Goal: Transaction & Acquisition: Download file/media

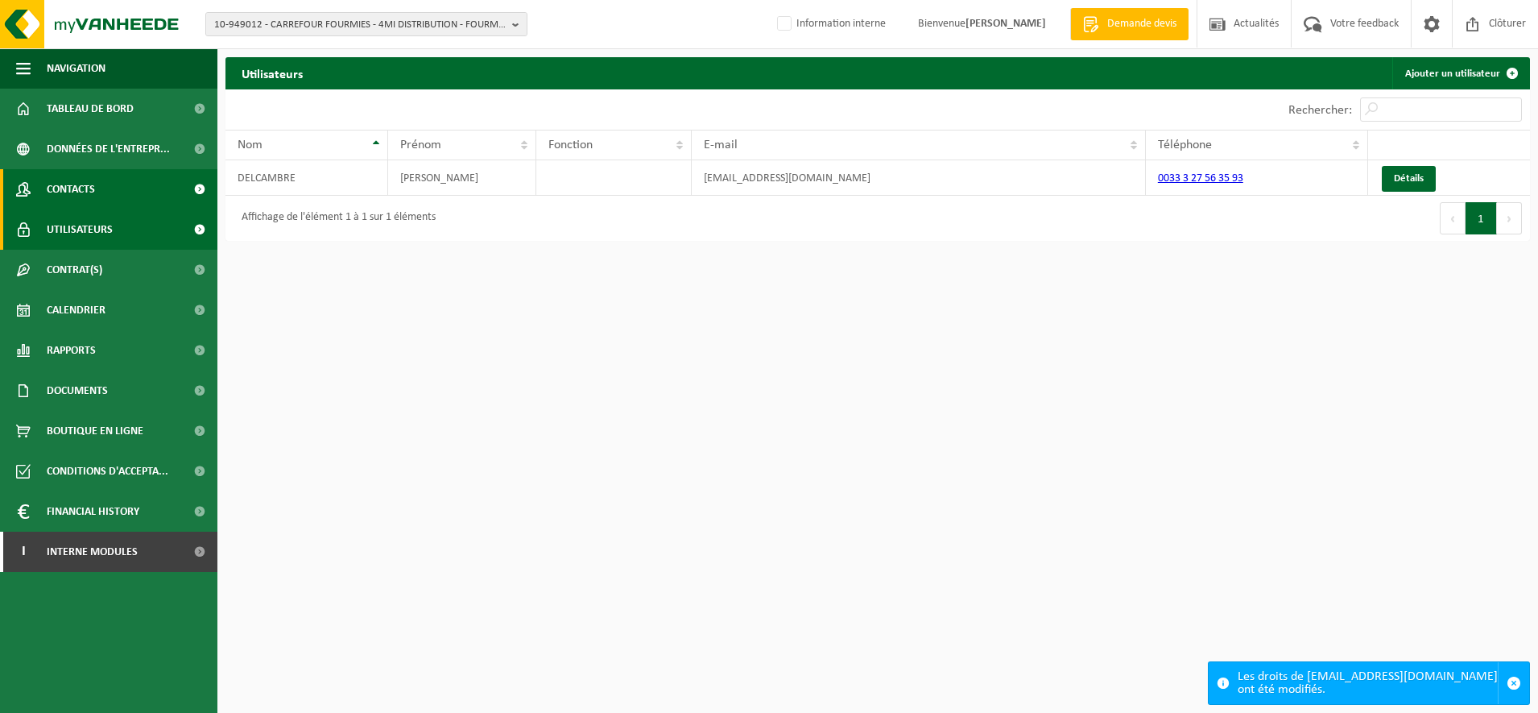
click at [119, 179] on link "Contacts" at bounding box center [108, 189] width 217 height 40
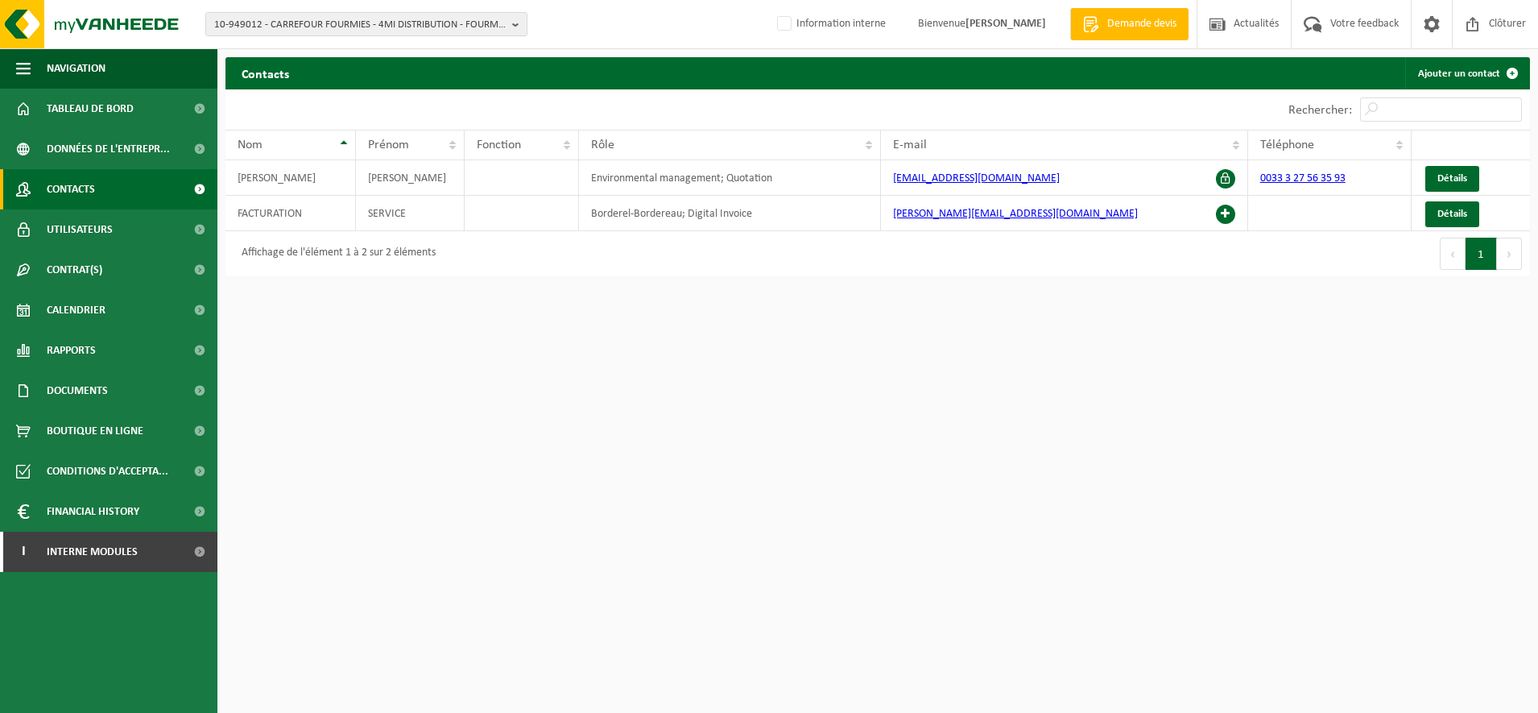
click at [317, 30] on span "10-949012 - CARREFOUR FOURMIES - 4MI DISTRIBUTION - FOURMIES" at bounding box center [360, 25] width 292 height 24
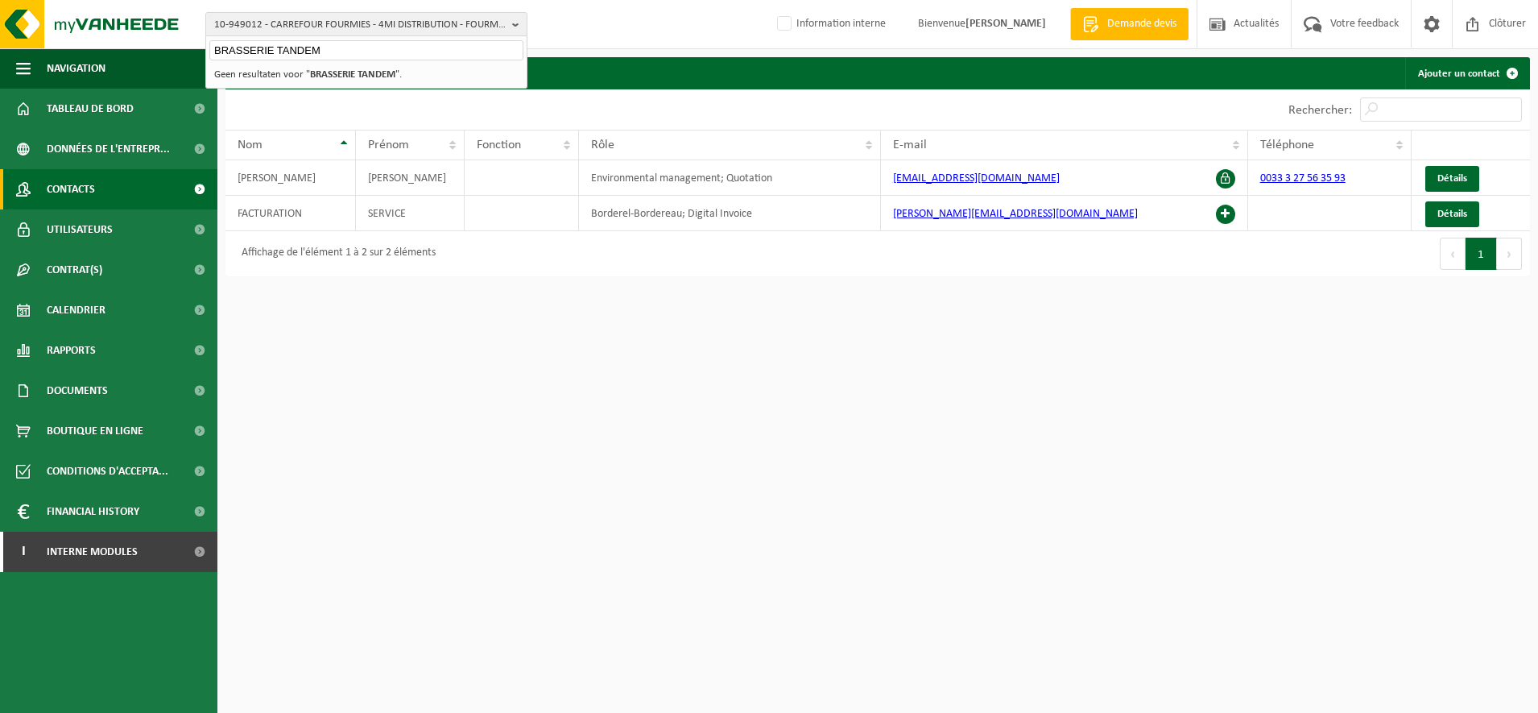
type input "BRASSERIE TANDEM"
click at [325, 68] on li "Geen resultaten voor " BRASSERIE TANDEM "." at bounding box center [366, 74] width 314 height 20
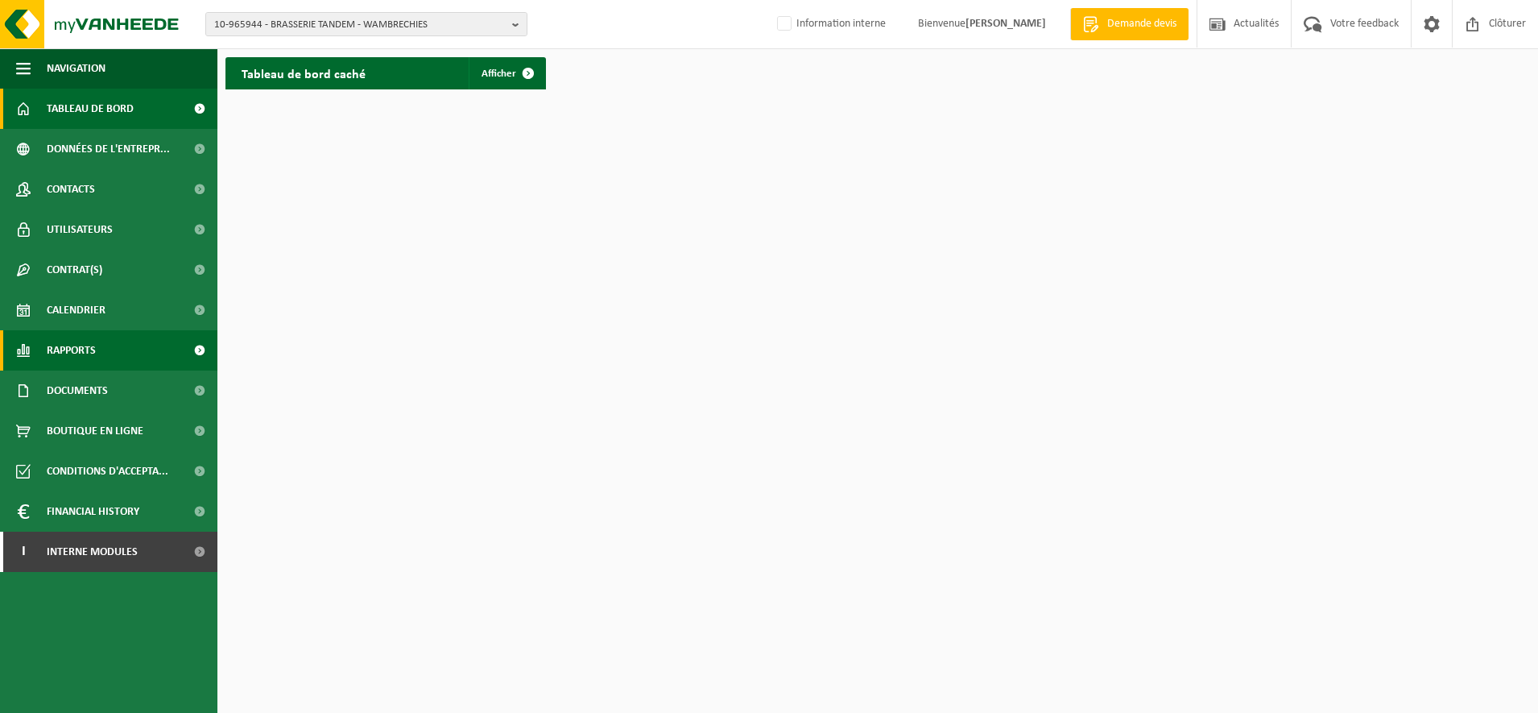
click at [85, 358] on span "Rapports" at bounding box center [71, 350] width 49 height 40
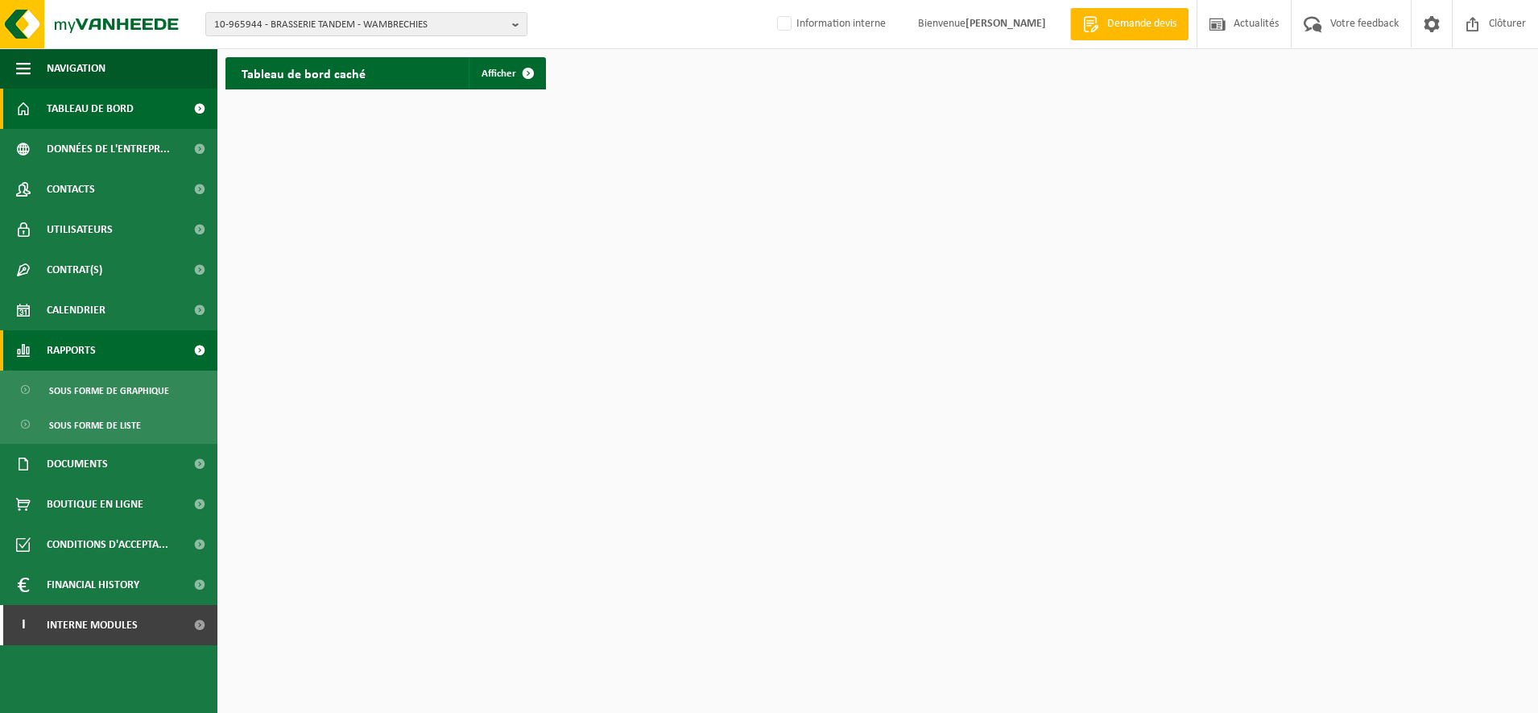
click at [85, 358] on span "Rapports" at bounding box center [71, 350] width 49 height 40
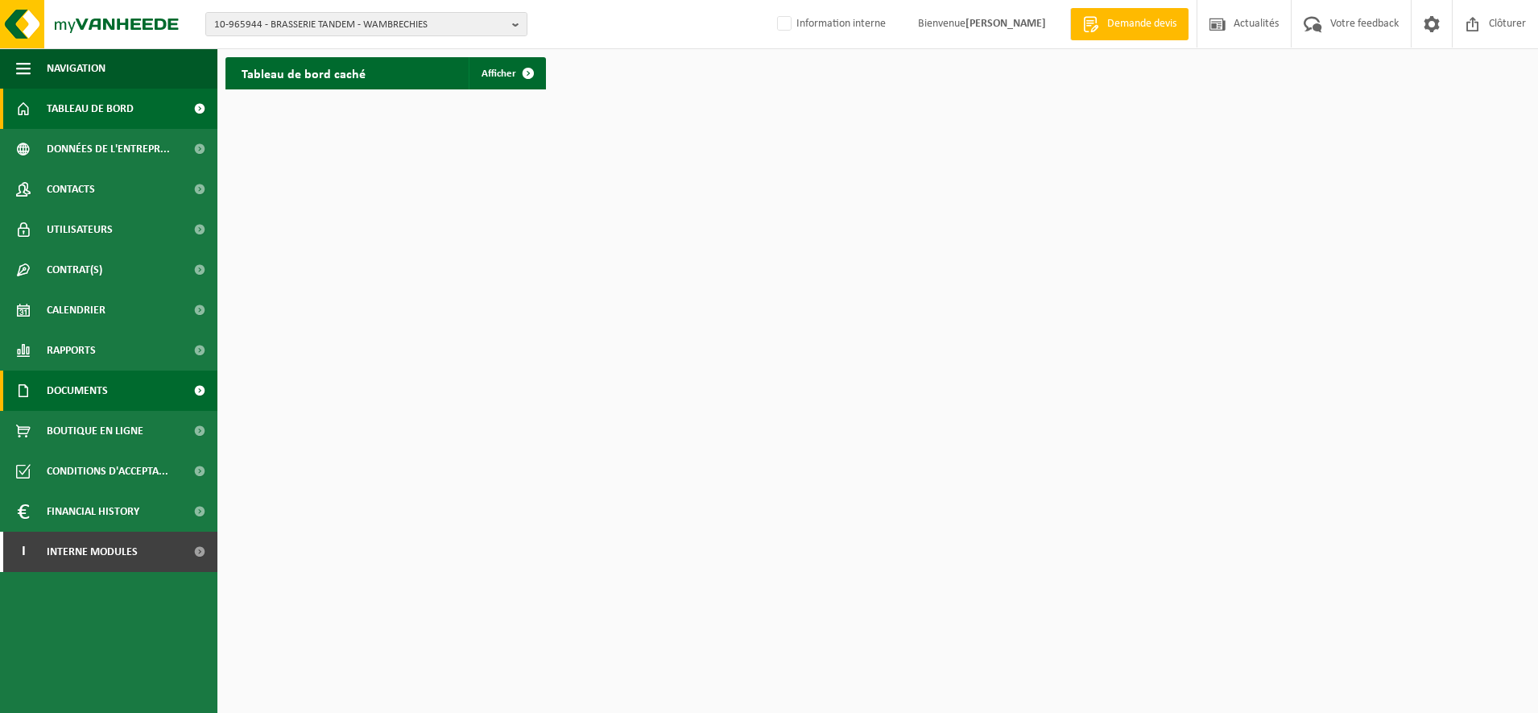
click at [89, 390] on span "Documents" at bounding box center [77, 391] width 61 height 40
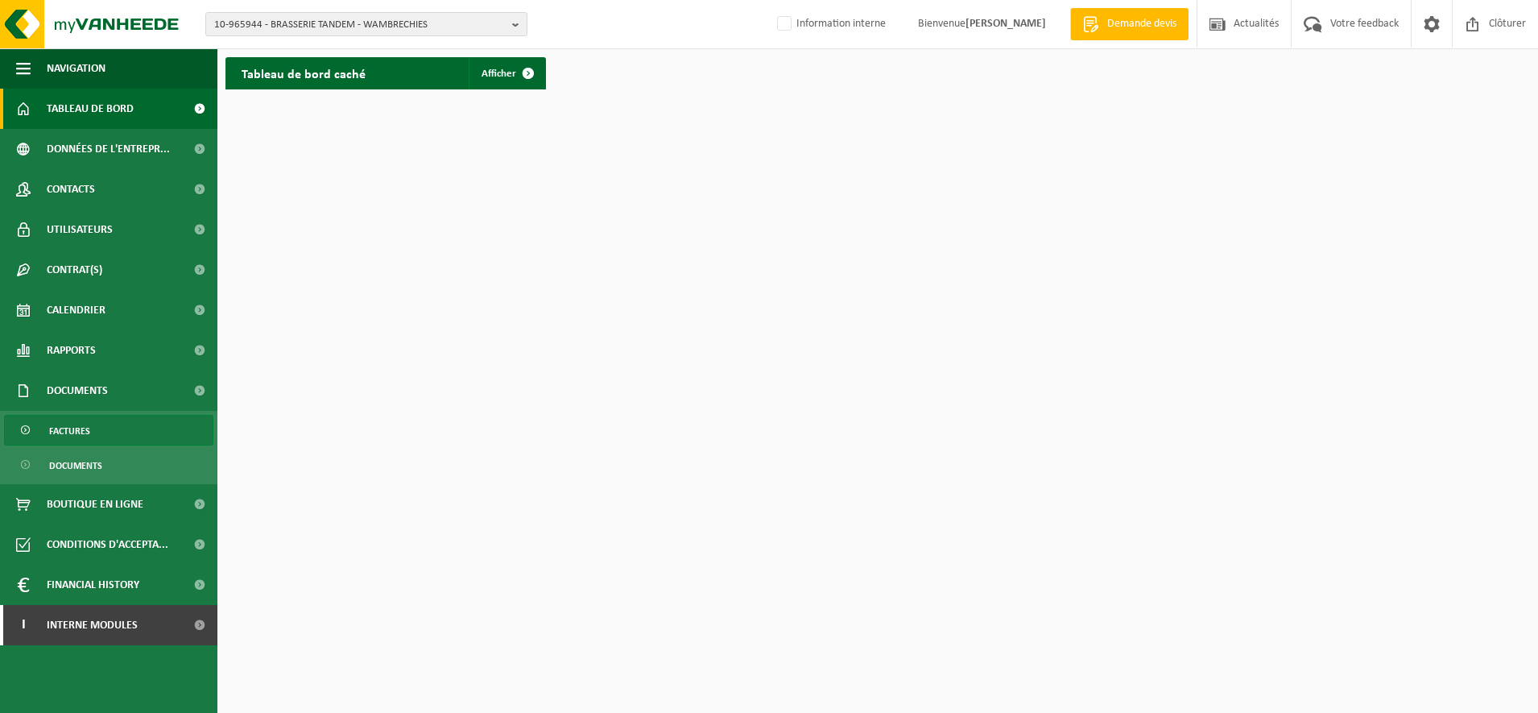
click at [79, 423] on span "Factures" at bounding box center [69, 431] width 41 height 31
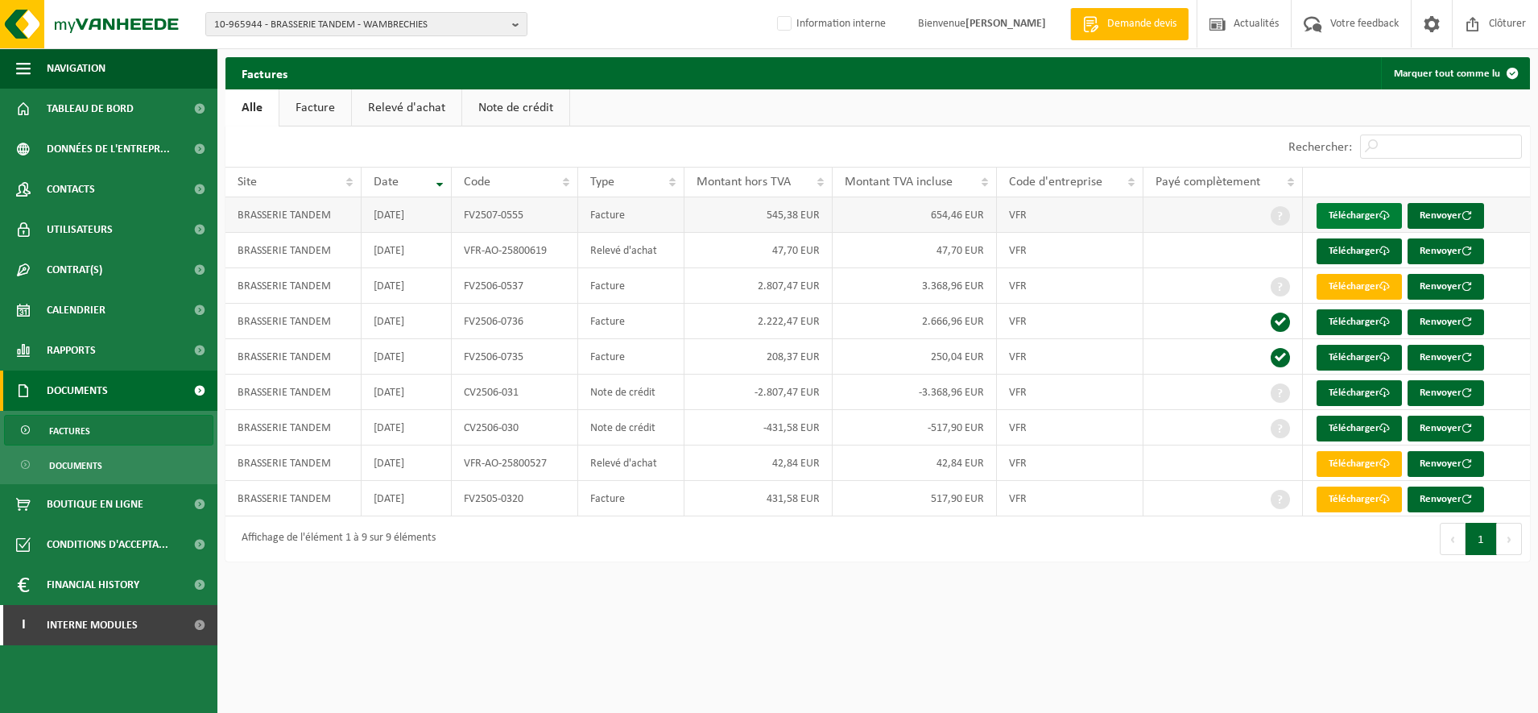
click at [1369, 211] on link "Télécharger" at bounding box center [1359, 216] width 85 height 26
